Goal: Book appointment/travel/reservation

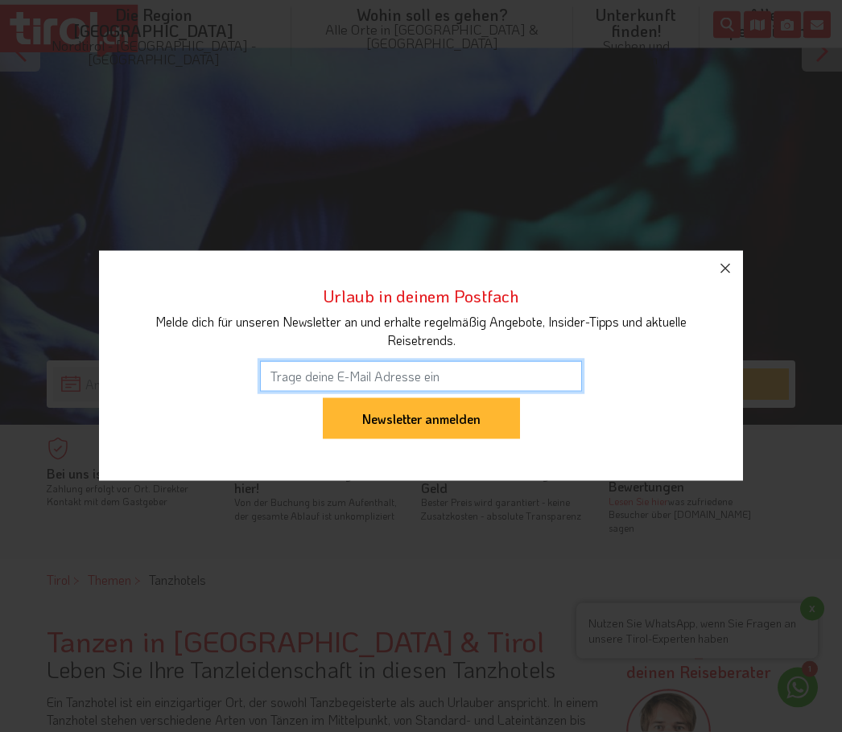
scroll to position [363, 0]
click at [731, 278] on icon "button" at bounding box center [724, 268] width 19 height 19
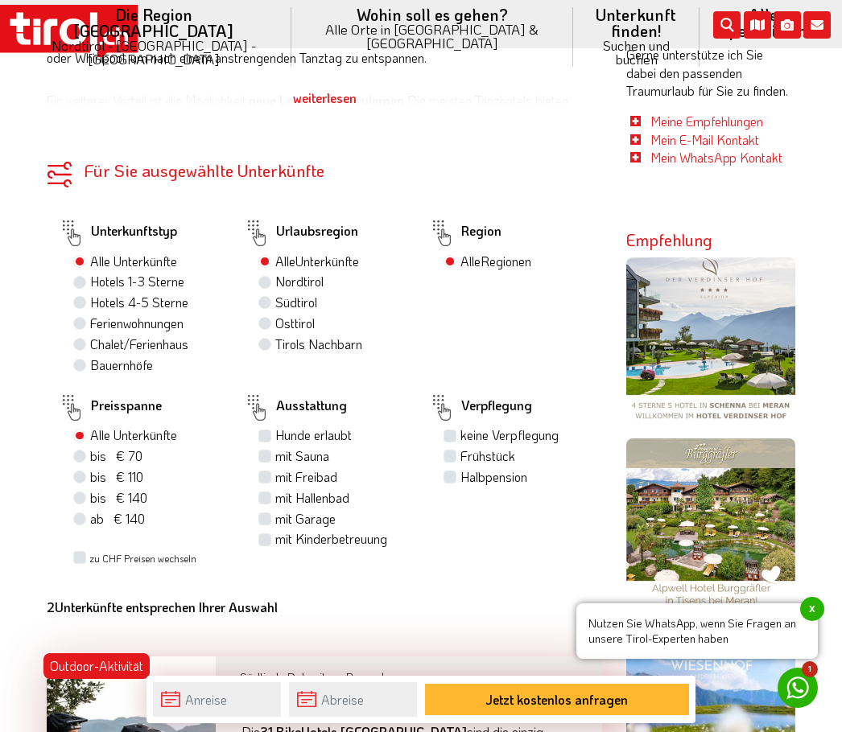
scroll to position [1069, 0]
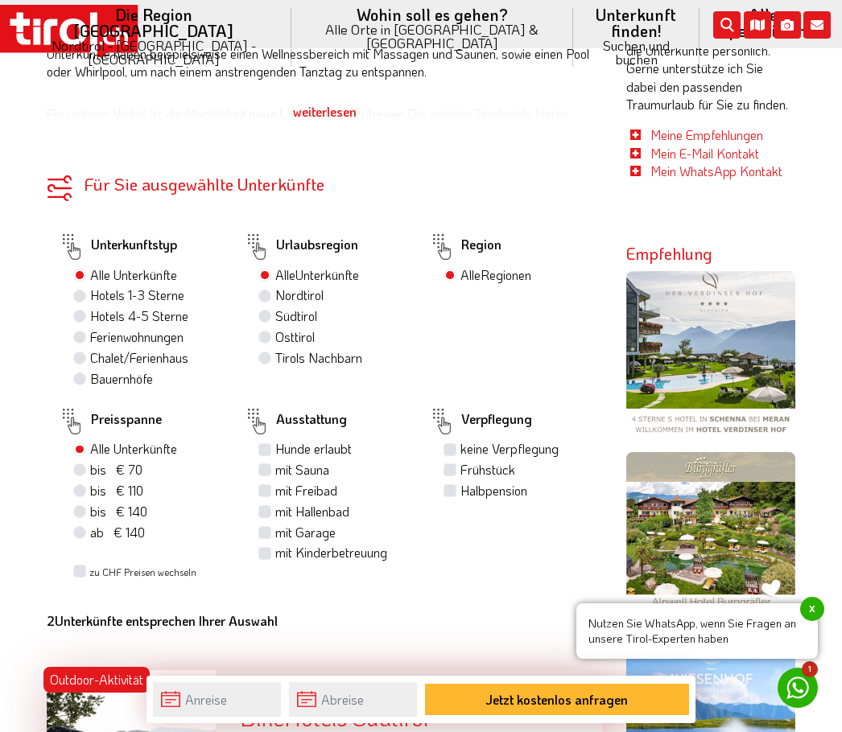
click at [90, 307] on label "Hotels 4-5 Sterne" at bounding box center [139, 316] width 98 height 18
click at [80, 311] on input "Hotels 4-5 Sterne" at bounding box center [81, 316] width 10 height 10
radio input "true"
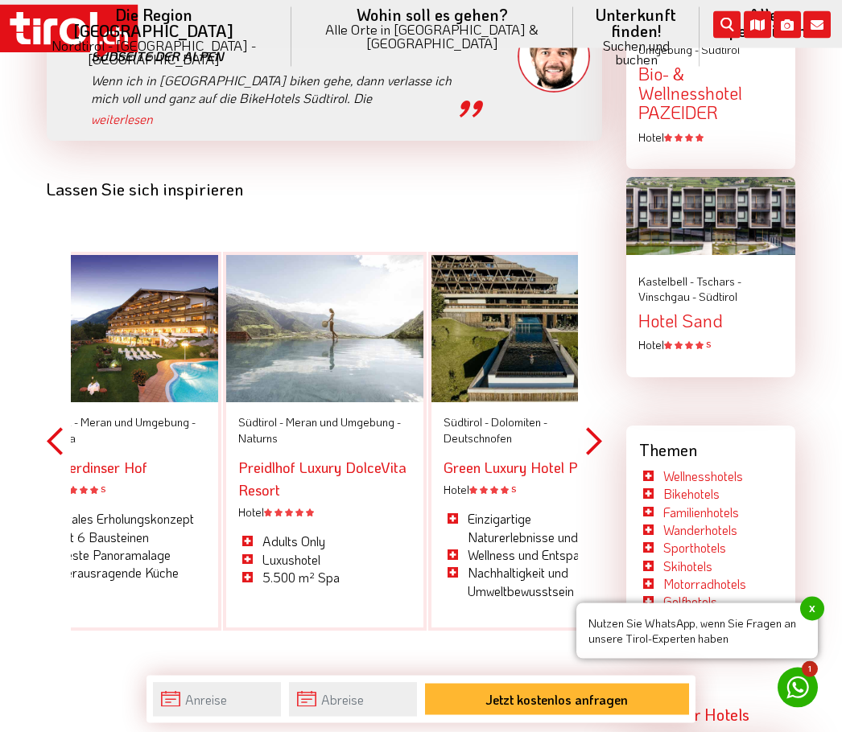
scroll to position [2256, 0]
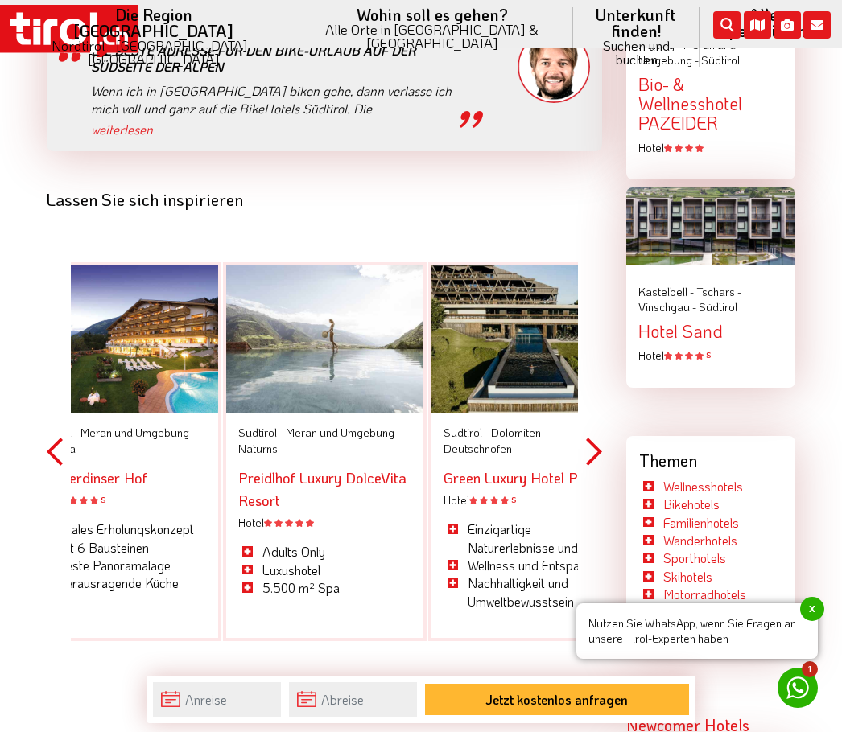
click at [600, 449] on button "Next" at bounding box center [594, 451] width 16 height 469
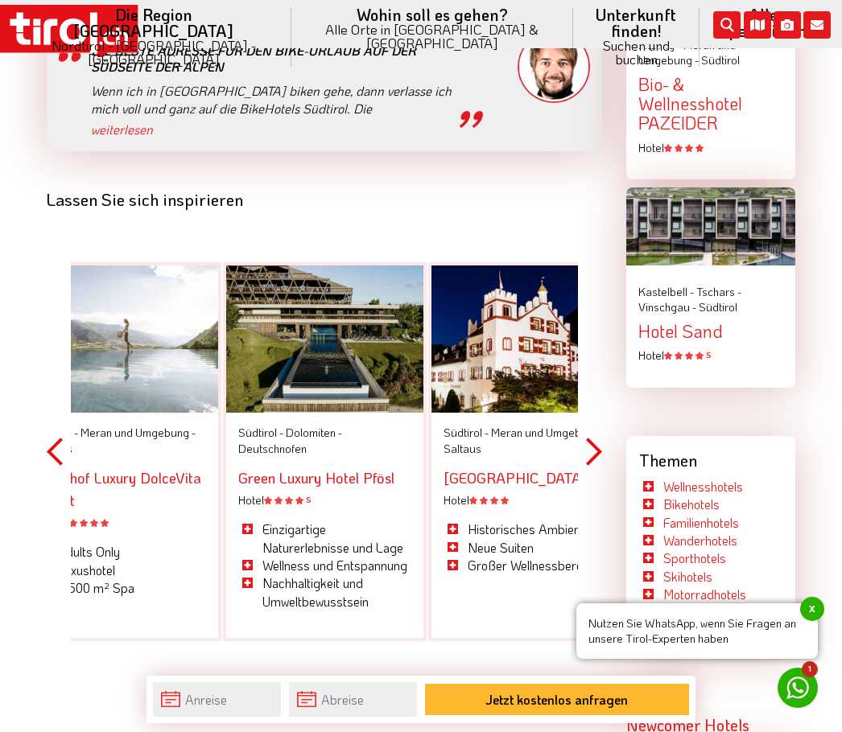
click at [587, 454] on button "Next" at bounding box center [594, 451] width 16 height 469
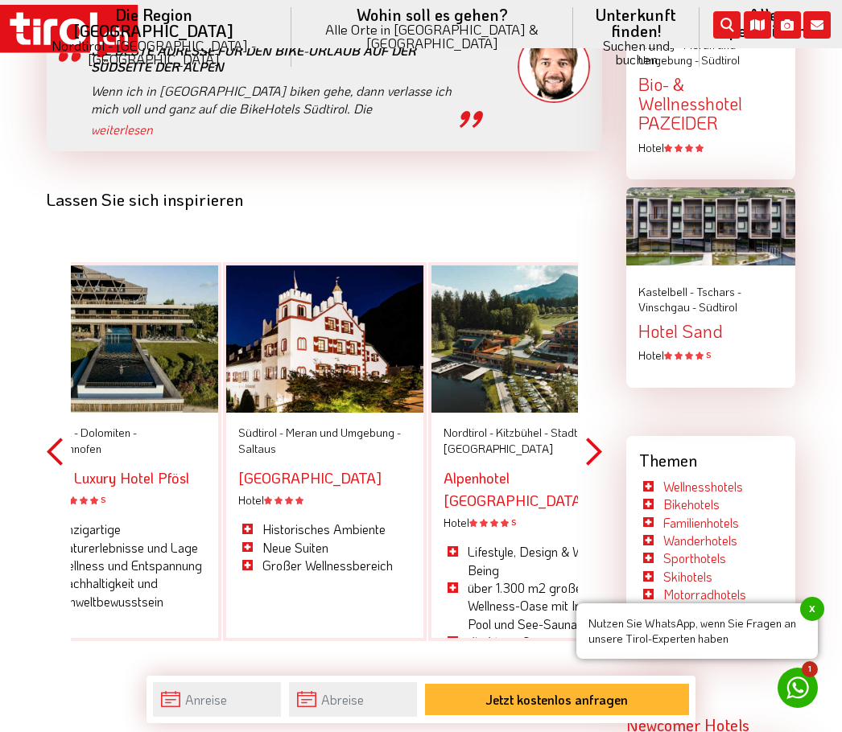
click at [600, 452] on button "Next" at bounding box center [594, 451] width 16 height 469
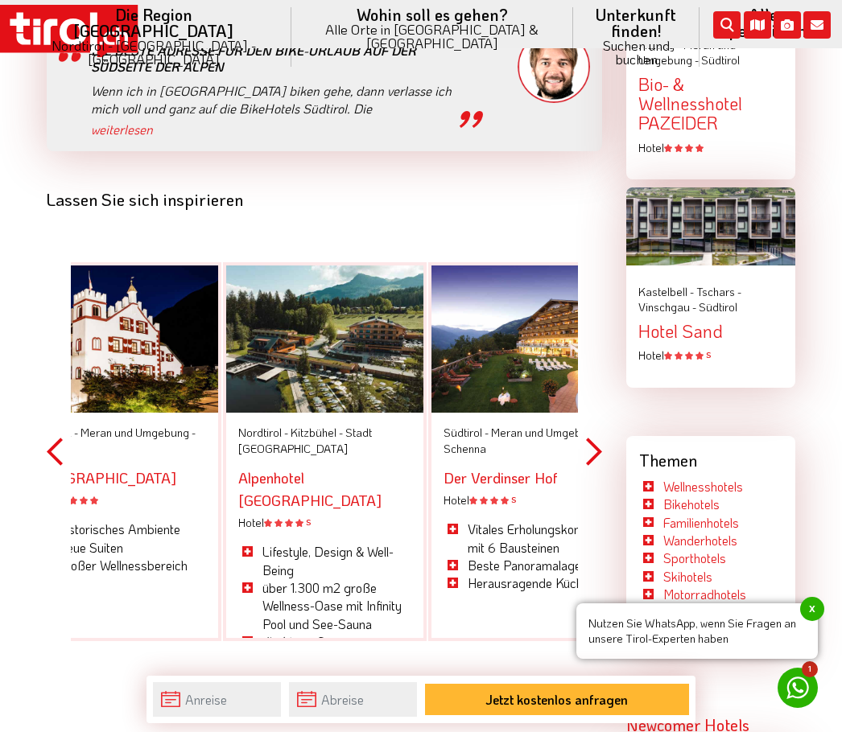
click at [600, 437] on button "Next" at bounding box center [594, 451] width 16 height 469
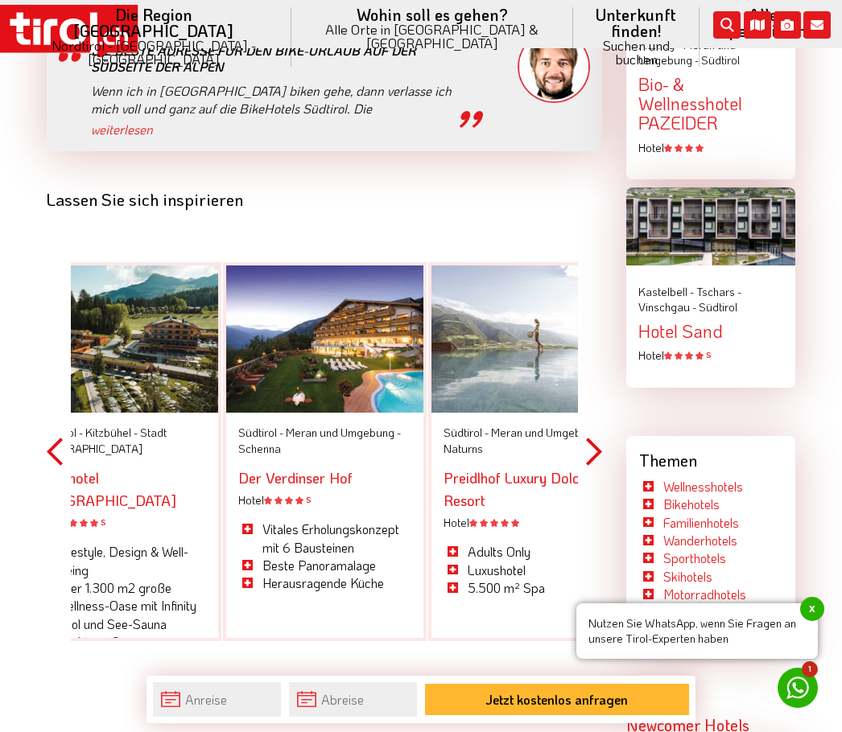
click at [610, 447] on div "Tanzen in Südtirol & Tirol Leben Sie Ihre Tanzleidenschaft in diesen Tanzhotels…" at bounding box center [324, 365] width 579 height 3428
click at [600, 435] on button "Next" at bounding box center [594, 451] width 16 height 469
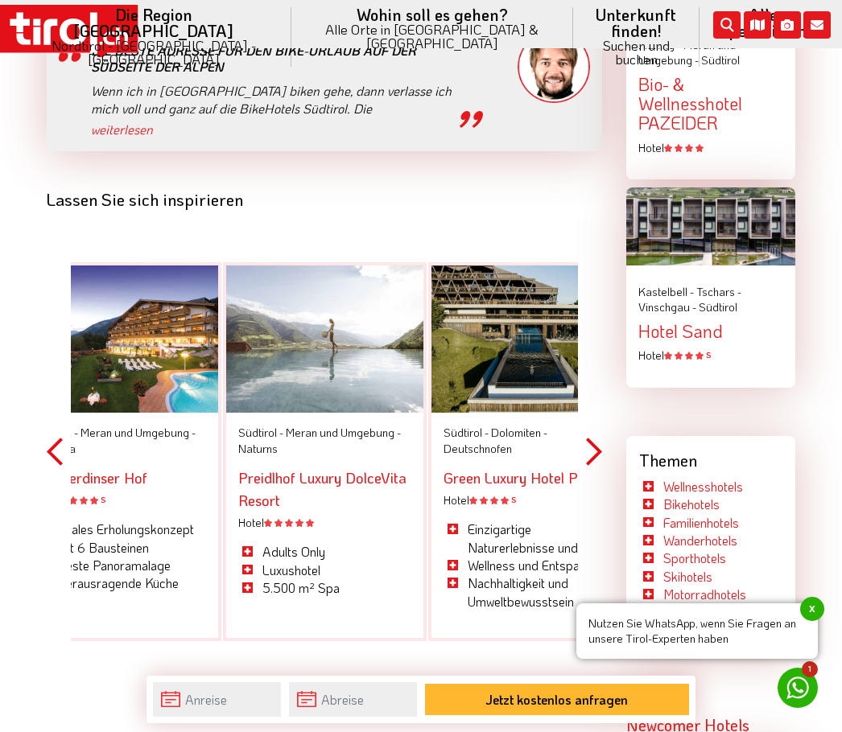
click at [601, 455] on button "Next" at bounding box center [594, 451] width 16 height 469
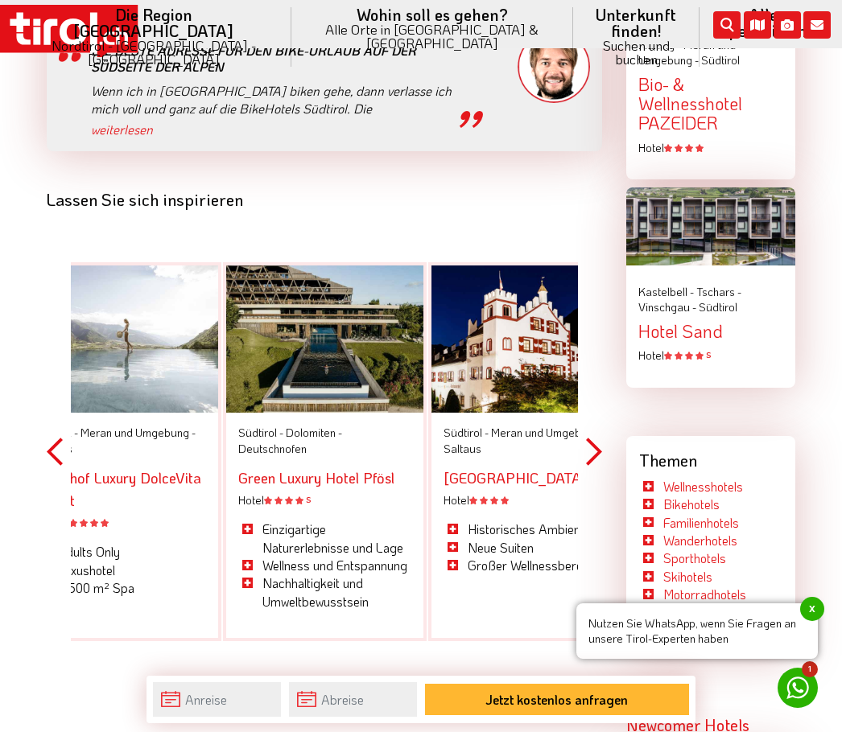
click at [601, 446] on button "Next" at bounding box center [594, 451] width 16 height 469
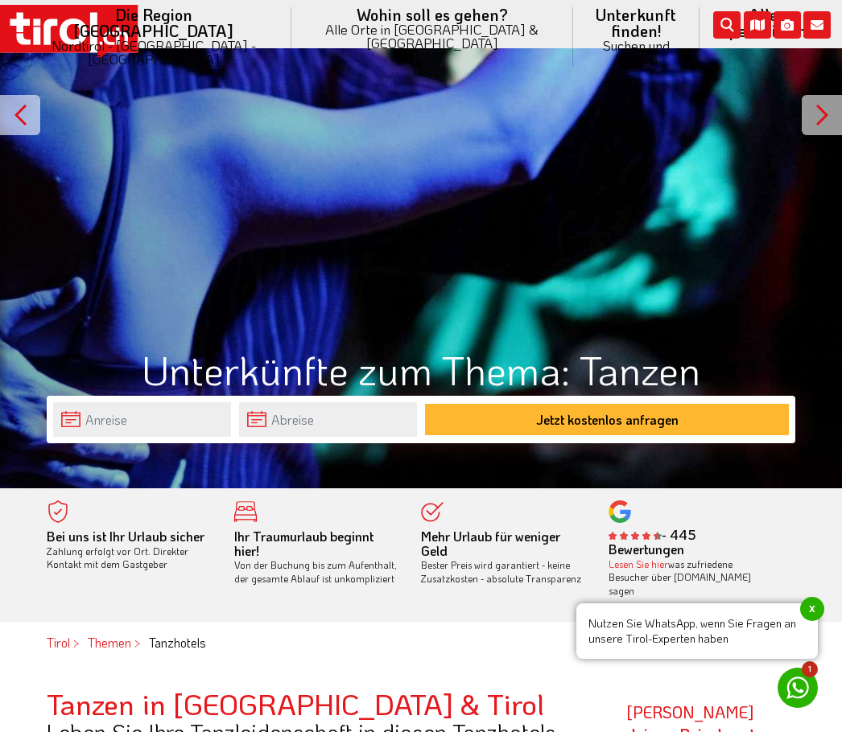
scroll to position [300, 0]
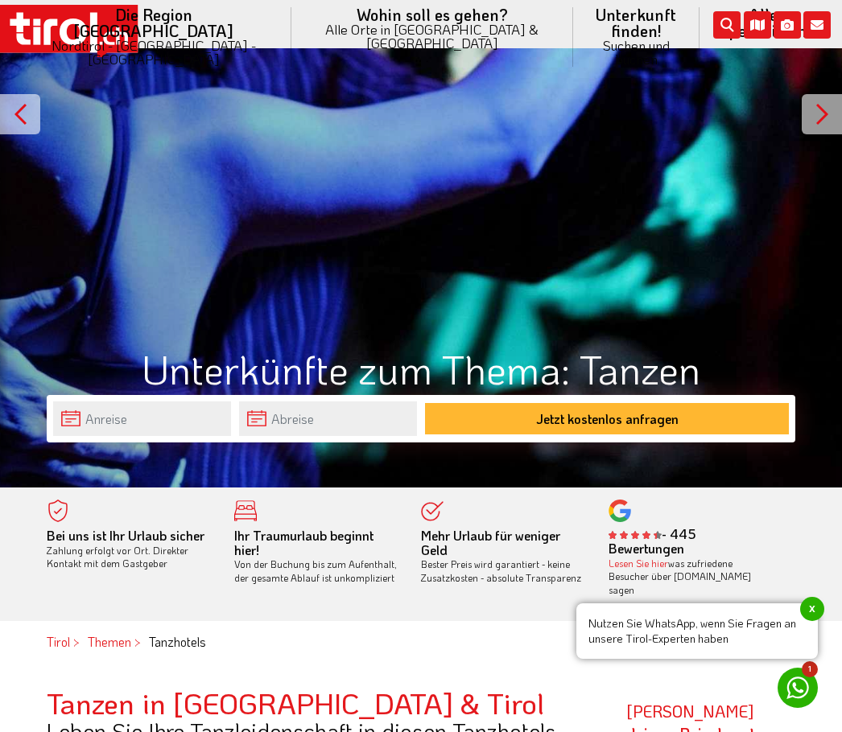
click at [545, 376] on h1 "Unterkünfte zum Thema: Tanzen" at bounding box center [421, 369] width 748 height 44
click at [612, 406] on button "Jetzt kostenlos anfragen" at bounding box center [607, 418] width 364 height 31
